Goal: Book appointment/travel/reservation

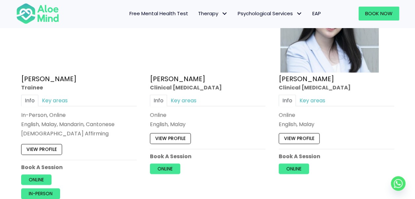
scroll to position [1890, 0]
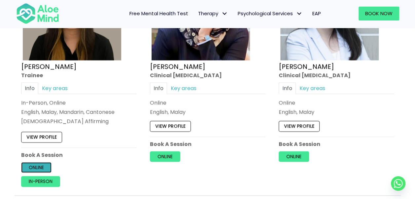
click at [42, 164] on link "Online" at bounding box center [36, 167] width 30 height 11
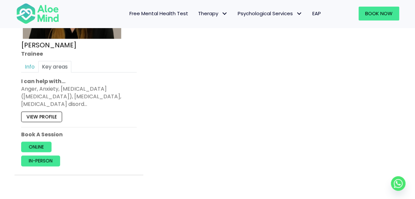
click at [42, 115] on link "View profile" at bounding box center [41, 116] width 41 height 11
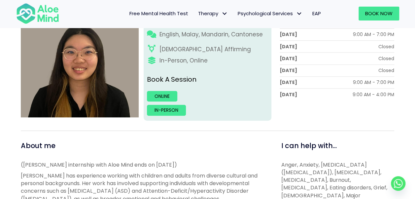
scroll to position [120, 0]
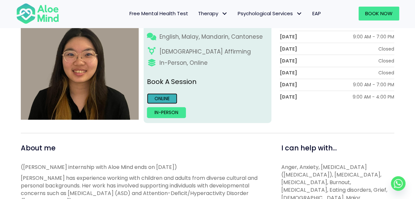
click at [161, 99] on link "Online" at bounding box center [162, 98] width 30 height 11
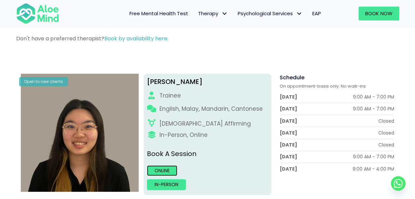
scroll to position [0, 0]
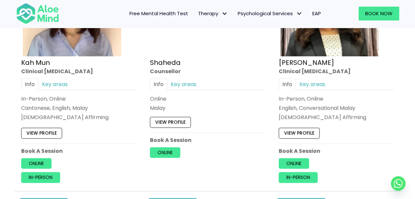
scroll to position [409, 0]
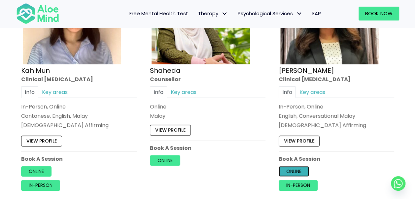
click at [293, 170] on link "Online" at bounding box center [294, 171] width 30 height 11
